Goal: Information Seeking & Learning: Learn about a topic

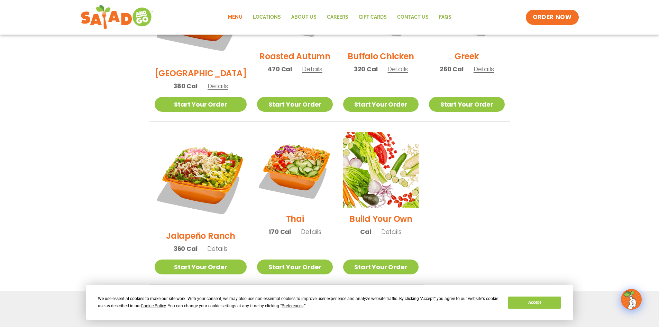
scroll to position [334, 0]
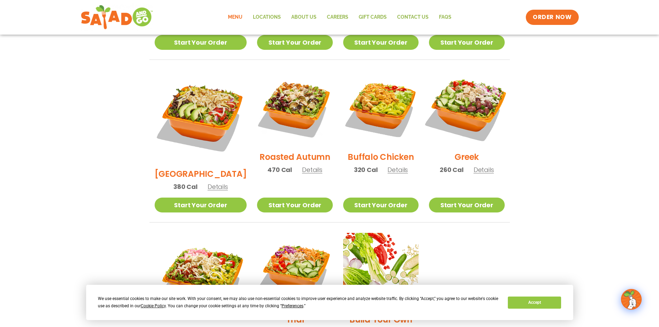
click at [476, 103] on img at bounding box center [466, 108] width 88 height 88
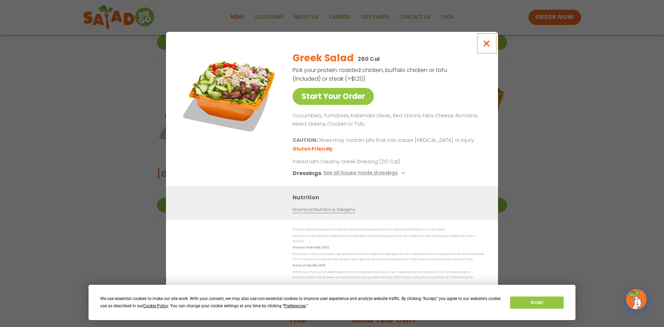
click at [487, 47] on icon "Close modal" at bounding box center [486, 43] width 9 height 7
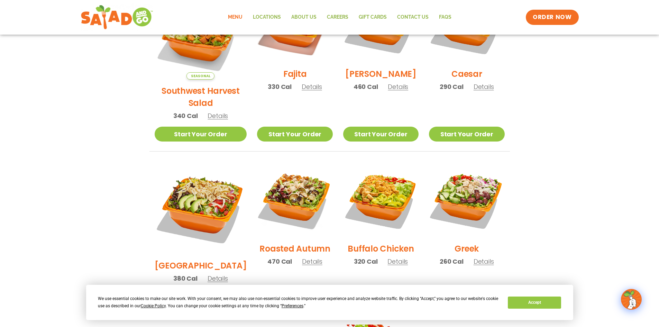
scroll to position [230, 0]
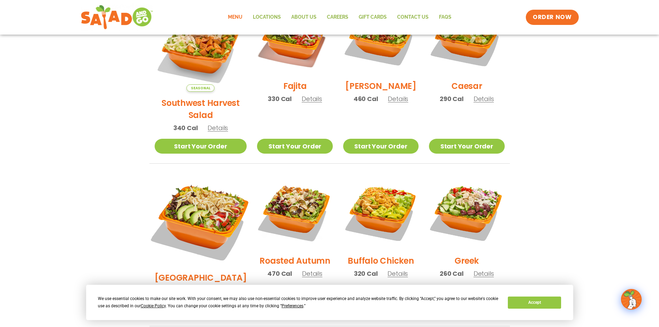
click at [199, 182] on img at bounding box center [200, 220] width 108 height 108
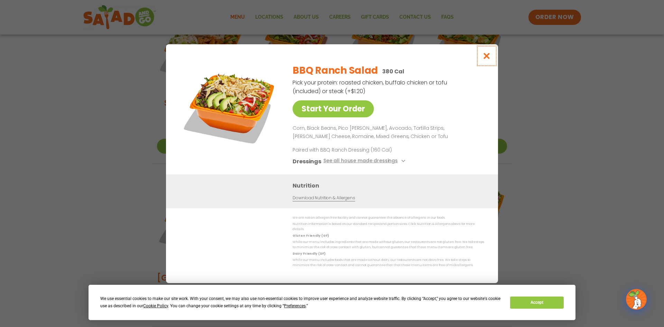
click at [489, 58] on icon "Close modal" at bounding box center [486, 55] width 9 height 7
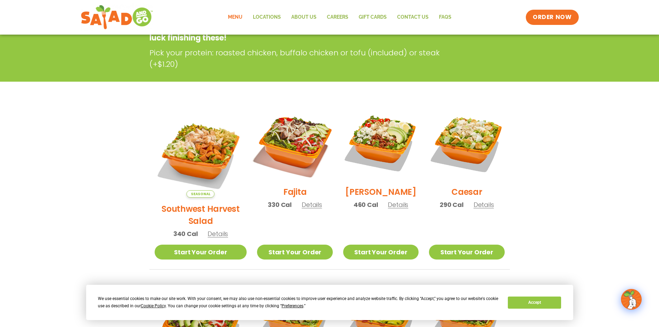
scroll to position [127, 0]
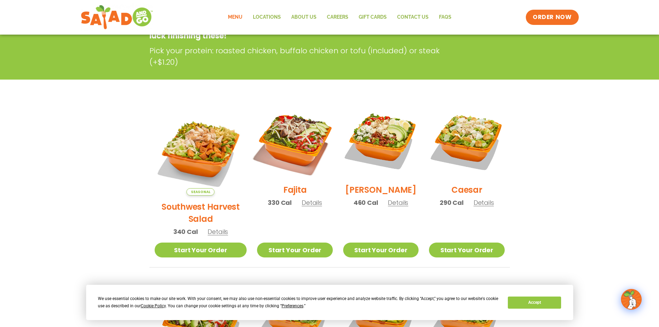
click at [291, 131] on img at bounding box center [294, 140] width 88 height 88
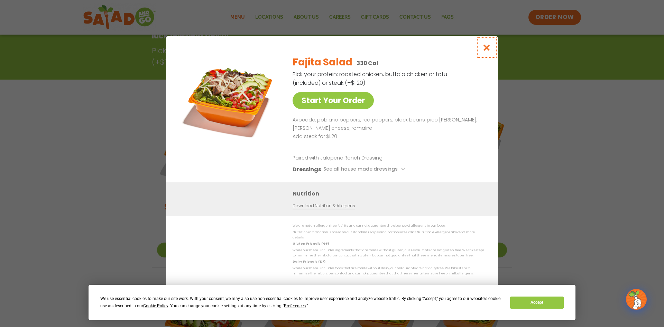
click at [489, 47] on icon "Close modal" at bounding box center [486, 47] width 9 height 7
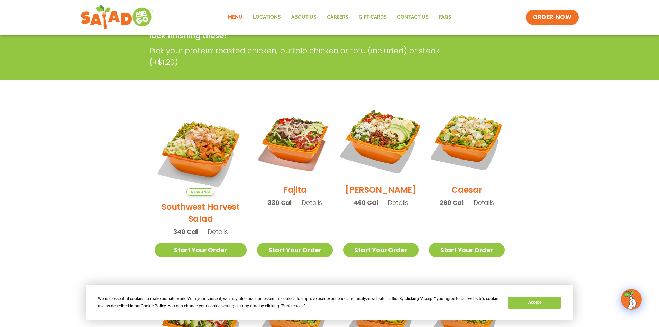
click at [368, 142] on img at bounding box center [380, 140] width 88 height 88
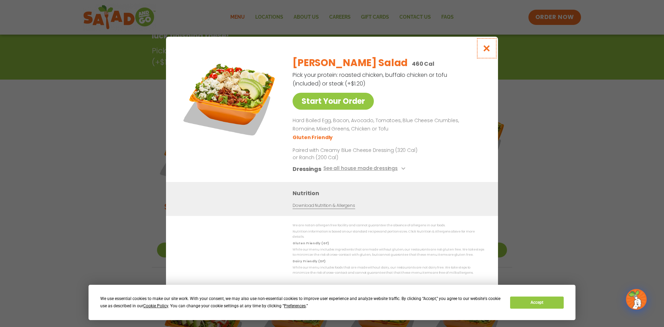
click at [486, 48] on icon "Close modal" at bounding box center [486, 48] width 9 height 7
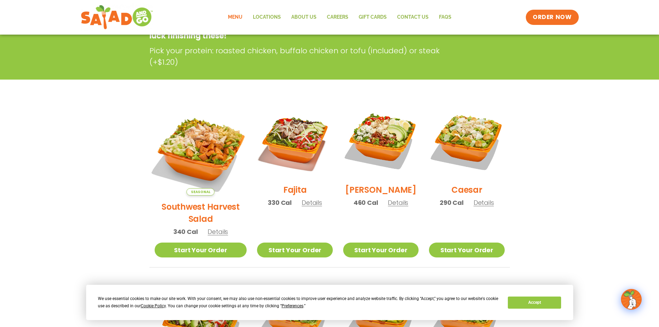
click at [186, 143] on img at bounding box center [200, 149] width 108 height 108
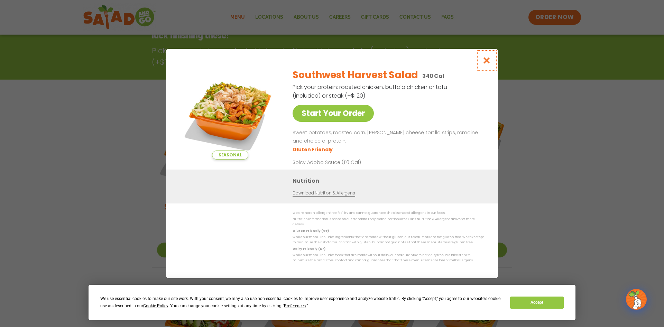
click at [485, 63] on icon "Close modal" at bounding box center [486, 60] width 9 height 7
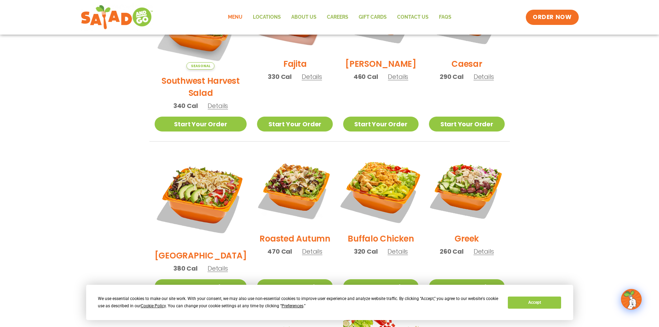
scroll to position [265, 0]
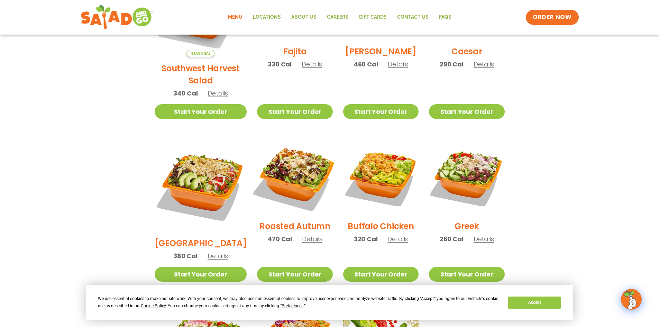
click at [276, 166] on img at bounding box center [294, 177] width 88 height 88
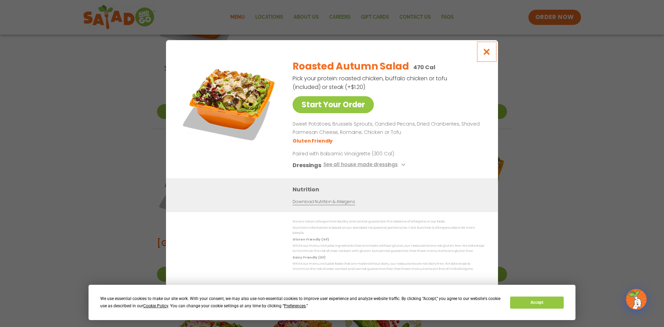
click at [480, 53] on button "Close modal" at bounding box center [486, 51] width 22 height 23
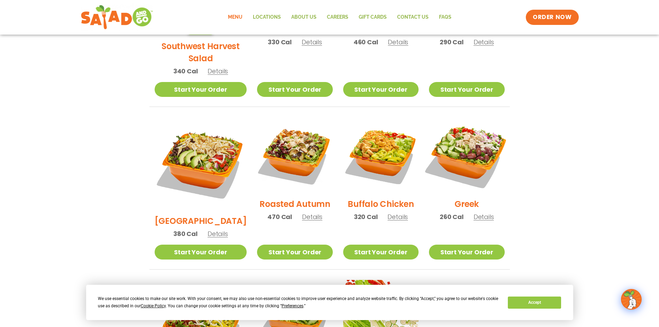
scroll to position [299, 0]
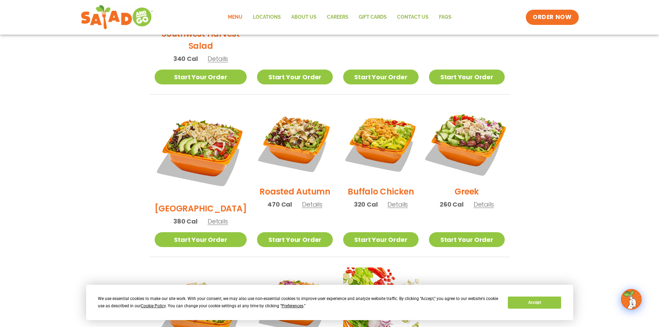
click at [481, 136] on img at bounding box center [466, 142] width 88 height 88
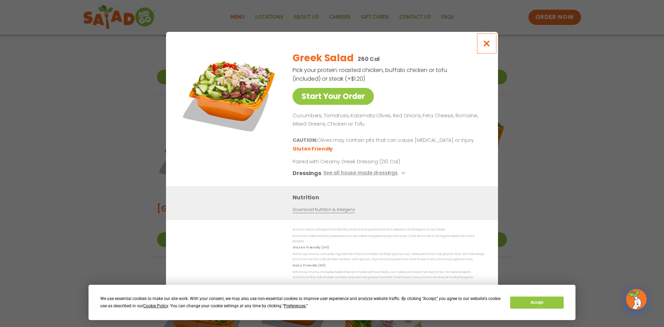
click at [487, 47] on icon "Close modal" at bounding box center [486, 43] width 9 height 7
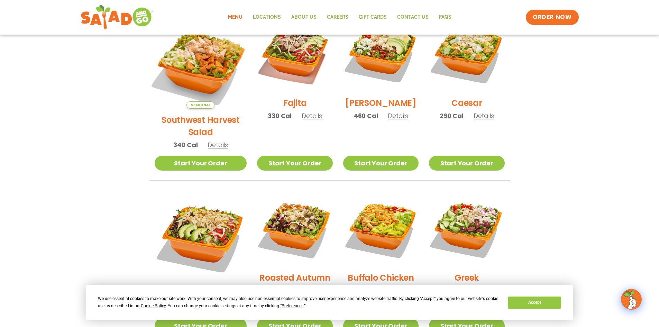
scroll to position [230, 0]
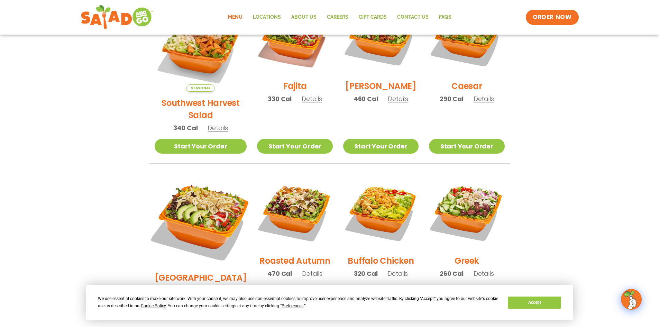
click at [213, 189] on img at bounding box center [200, 220] width 108 height 108
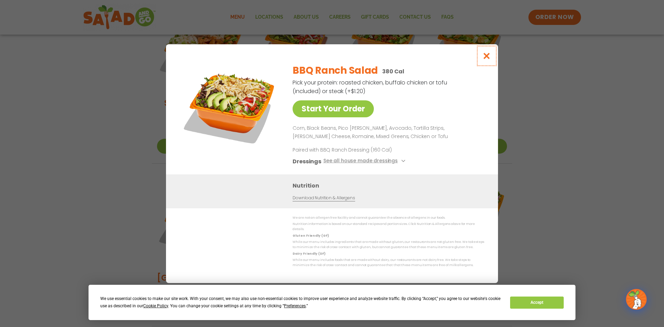
click at [486, 59] on icon "Close modal" at bounding box center [486, 55] width 9 height 7
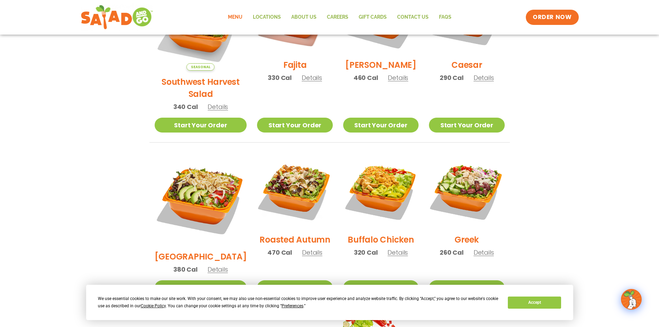
scroll to position [265, 0]
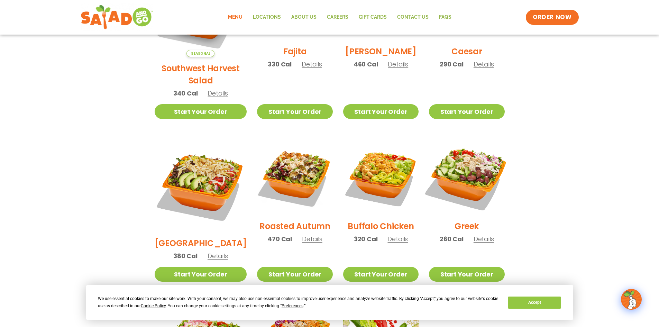
click at [457, 159] on img at bounding box center [466, 177] width 88 height 88
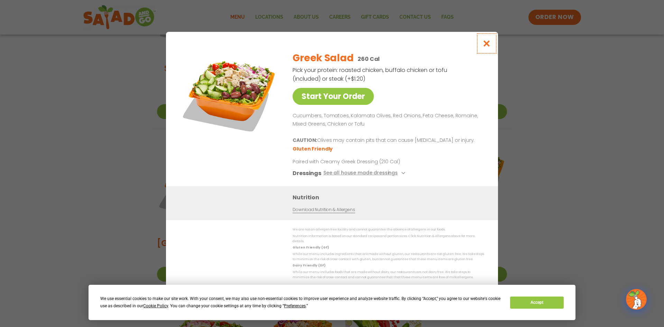
click at [487, 47] on icon "Close modal" at bounding box center [486, 43] width 9 height 7
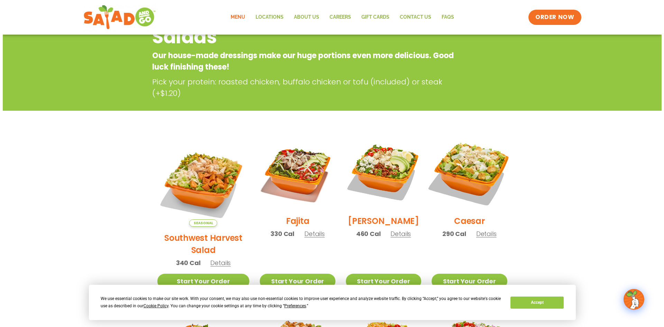
scroll to position [92, 0]
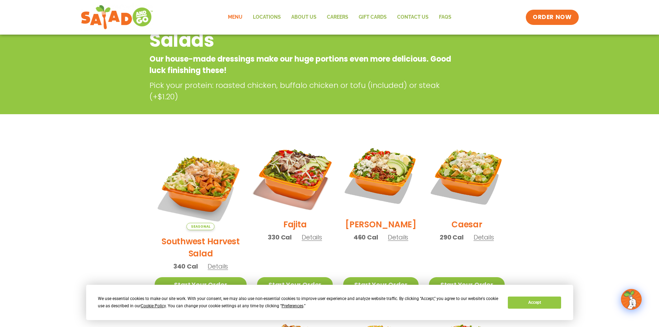
click at [281, 176] on img at bounding box center [294, 175] width 88 height 88
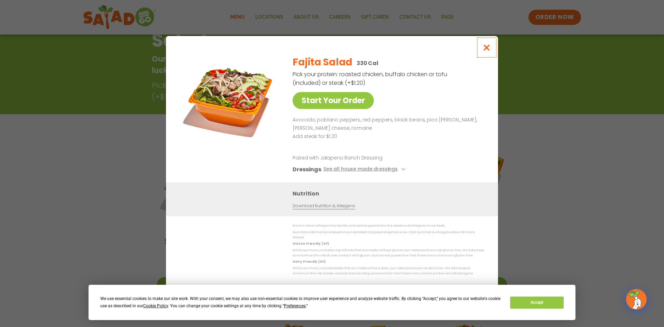
click at [487, 51] on icon "Close modal" at bounding box center [486, 47] width 9 height 7
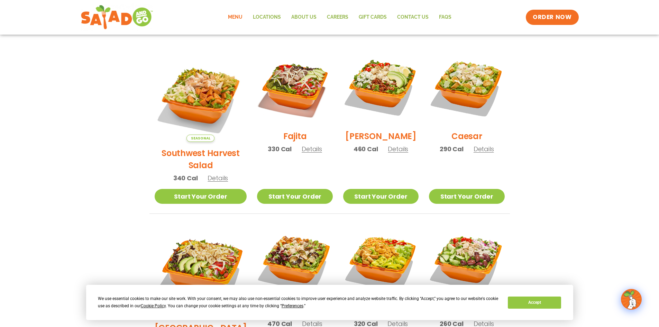
scroll to position [249, 0]
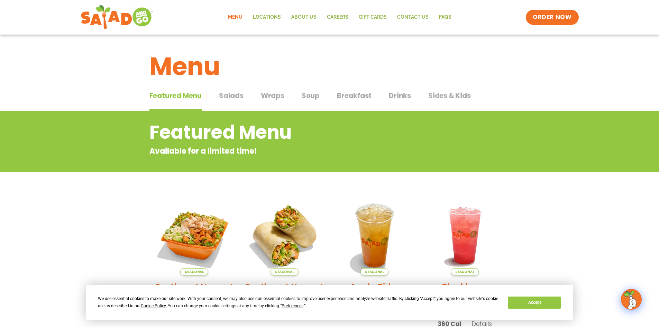
click at [303, 95] on span "Soup" at bounding box center [310, 95] width 18 height 10
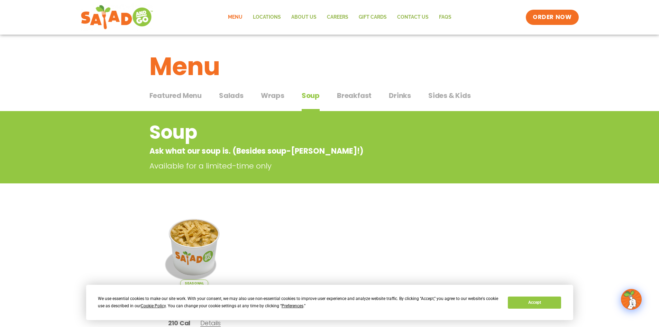
click at [268, 98] on span "Wraps" at bounding box center [273, 95] width 24 height 10
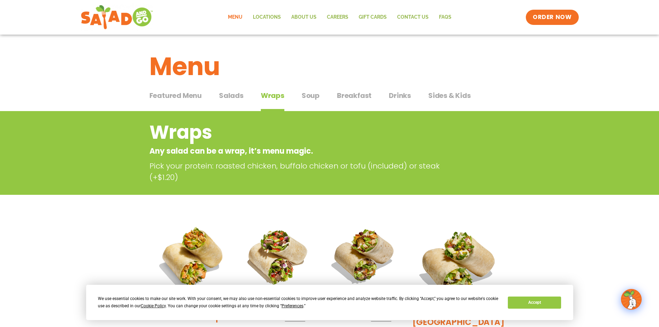
click at [399, 97] on span "Drinks" at bounding box center [400, 95] width 22 height 10
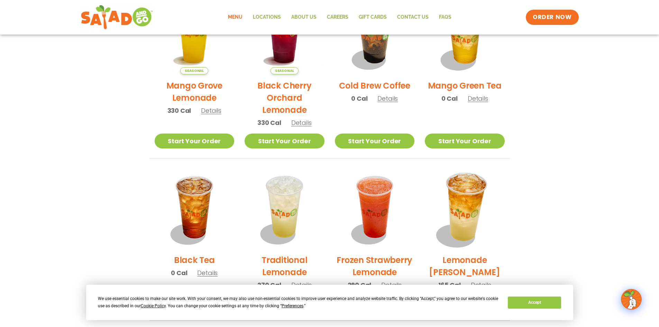
scroll to position [346, 0]
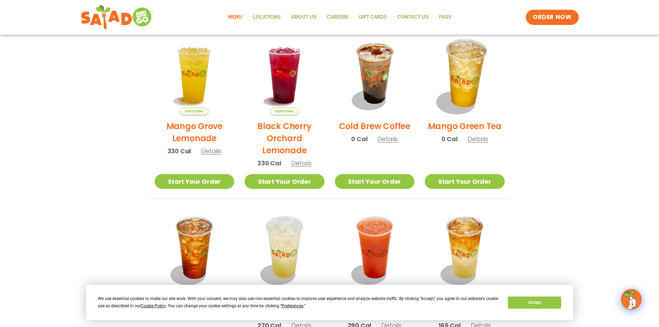
click at [467, 84] on img at bounding box center [465, 75] width 94 height 94
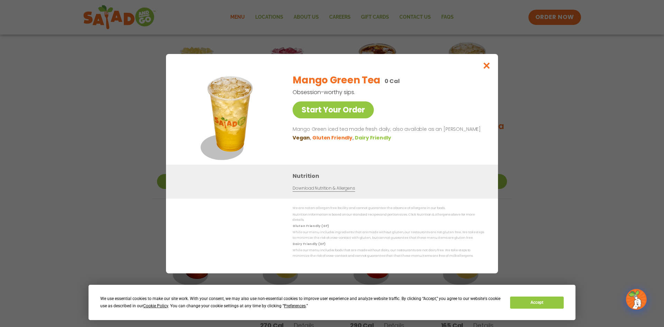
click at [334, 192] on link "Download Nutrition & Allergens" at bounding box center [323, 188] width 62 height 7
click at [327, 188] on link "Download Nutrition & Allergens" at bounding box center [323, 188] width 62 height 7
click at [485, 68] on icon "Close modal" at bounding box center [486, 65] width 9 height 7
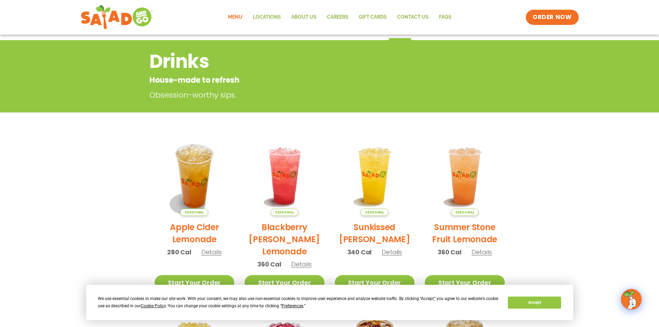
scroll to position [0, 0]
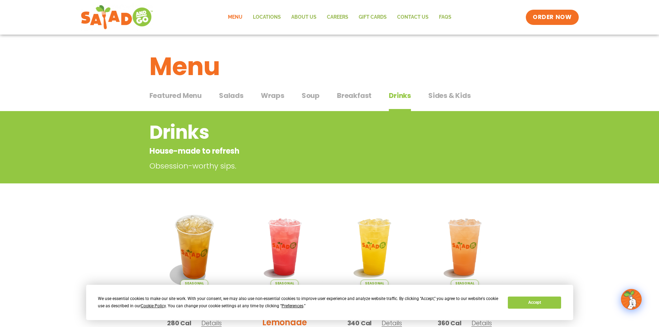
click at [450, 99] on span "Sides & Kids" at bounding box center [449, 95] width 43 height 10
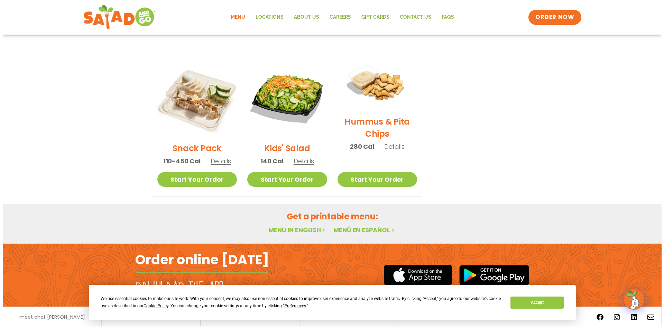
scroll to position [138, 0]
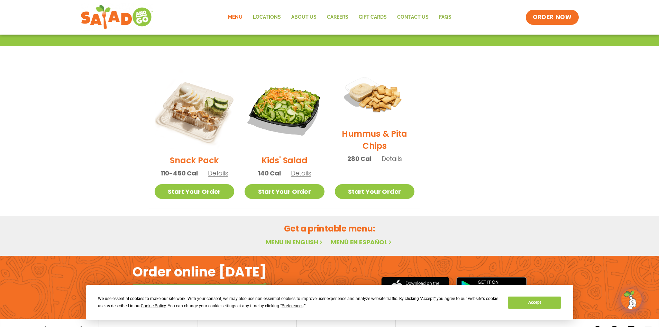
click at [299, 114] on img at bounding box center [284, 109] width 80 height 80
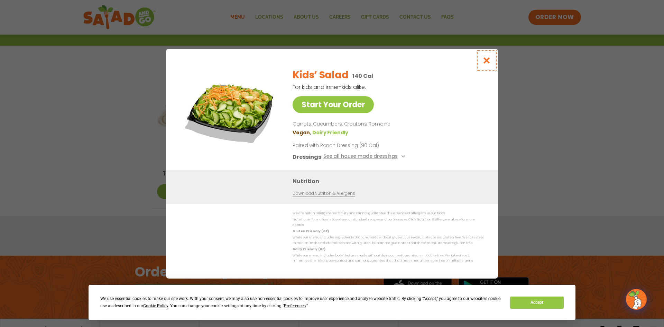
click at [486, 64] on icon "Close modal" at bounding box center [486, 60] width 9 height 7
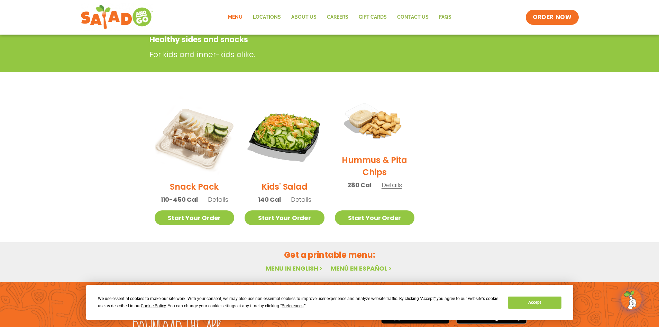
scroll to position [111, 0]
